Goal: Information Seeking & Learning: Find specific fact

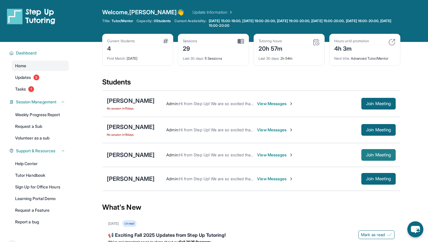
click at [386, 154] on span "Join Meeting" at bounding box center [378, 154] width 25 height 3
click at [256, 158] on div "Admin : Hi from Step Up! We are so excited that you are matched with one anothe…" at bounding box center [275, 155] width 241 height 12
click at [257, 156] on span "View Messages" at bounding box center [275, 155] width 36 height 6
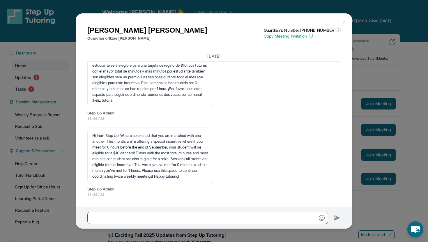
scroll to position [1331, 0]
click at [345, 22] on img at bounding box center [343, 22] width 5 height 5
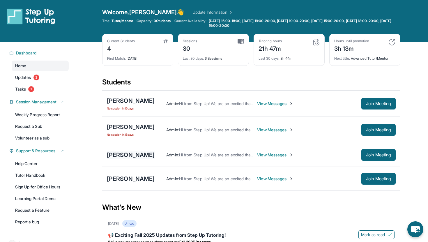
click at [120, 153] on div "[PERSON_NAME]" at bounding box center [131, 155] width 48 height 8
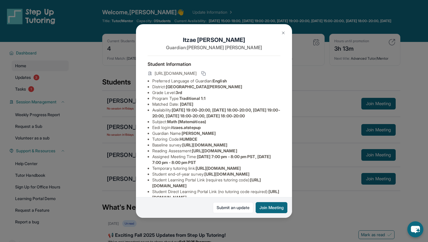
scroll to position [0, 4]
click at [288, 29] on div "Itzae [PERSON_NAME] Guardian: [PERSON_NAME] Student Information [URL][DOMAIN_NA…" at bounding box center [214, 121] width 156 height 194
click at [287, 29] on button at bounding box center [283, 33] width 12 height 12
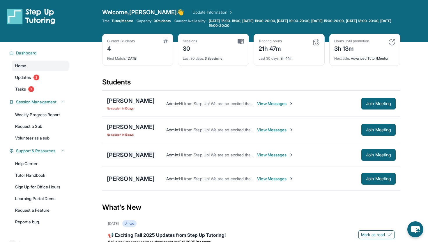
click at [126, 152] on div "[PERSON_NAME]" at bounding box center [131, 155] width 48 height 8
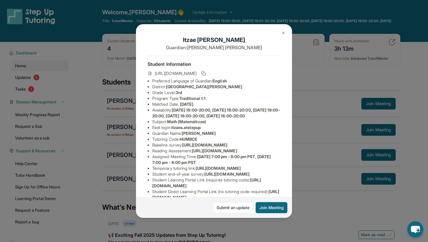
click at [181, 130] on span "itzaes.atstepup" at bounding box center [185, 127] width 29 height 5
click at [180, 130] on span "itzaes.atstepup" at bounding box center [185, 127] width 29 height 5
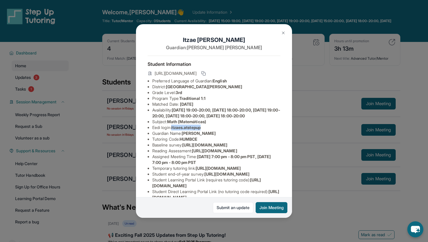
drag, startPoint x: 173, startPoint y: 133, endPoint x: 207, endPoint y: 133, distance: 33.5
click at [207, 130] on li "Eedi login : itzaes.atstepup" at bounding box center [216, 128] width 128 height 6
copy span "itzaes.atstepup"
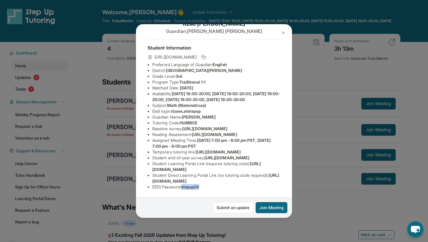
drag, startPoint x: 185, startPoint y: 188, endPoint x: 208, endPoint y: 189, distance: 23.9
click at [208, 188] on li "EEDI Password : stepup24" at bounding box center [216, 187] width 128 height 6
copy span "stepup24"
click at [281, 31] on img at bounding box center [283, 33] width 5 height 5
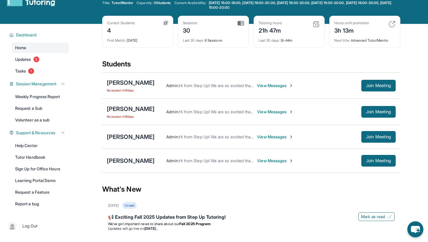
scroll to position [18, 0]
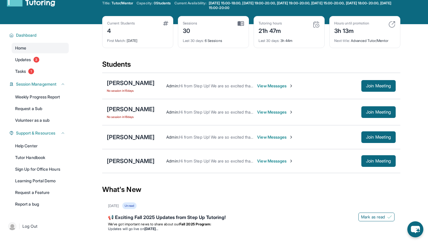
click at [293, 112] on span "View Messages" at bounding box center [275, 112] width 36 height 6
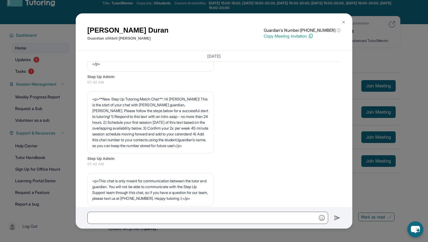
scroll to position [0, 0]
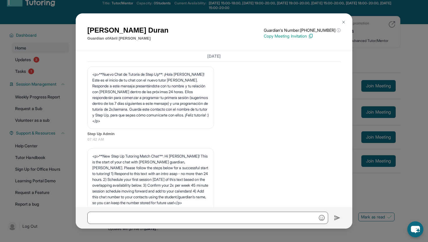
click at [344, 20] on img at bounding box center [343, 22] width 5 height 5
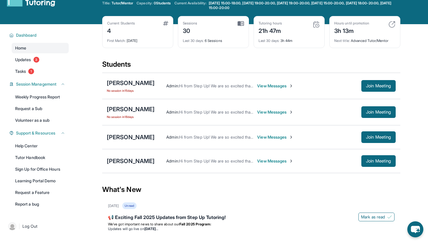
click at [277, 85] on span "View Messages" at bounding box center [275, 86] width 36 height 6
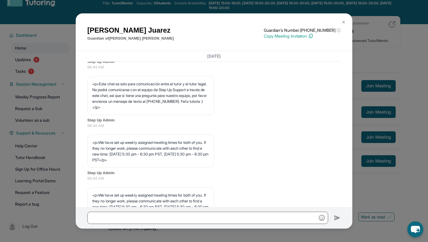
scroll to position [275, 0]
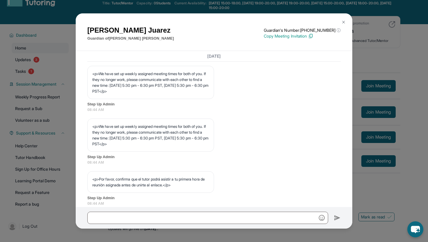
click at [344, 21] on img at bounding box center [343, 22] width 5 height 5
